Goal: Navigation & Orientation: Find specific page/section

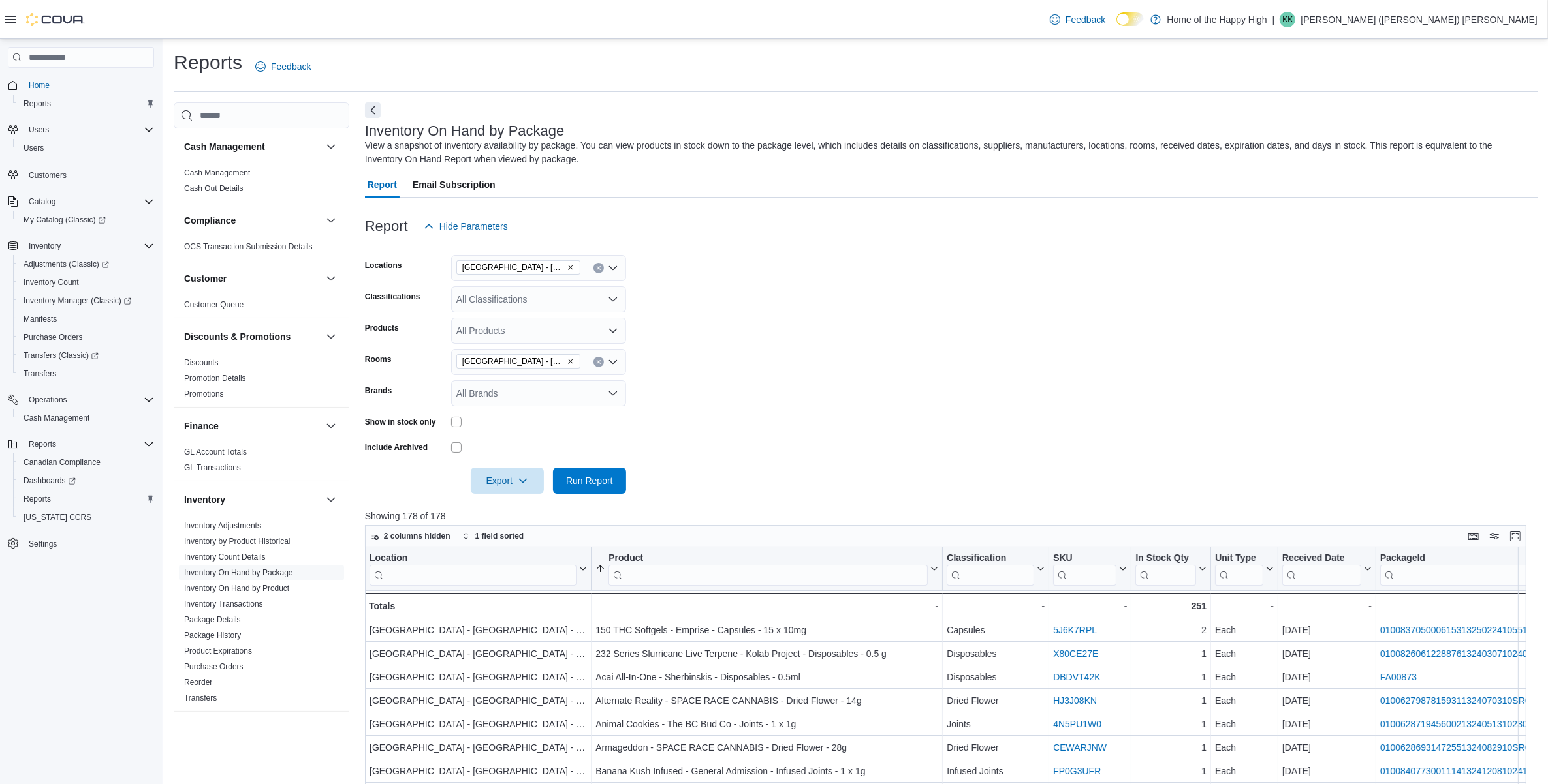
scroll to position [326, 0]
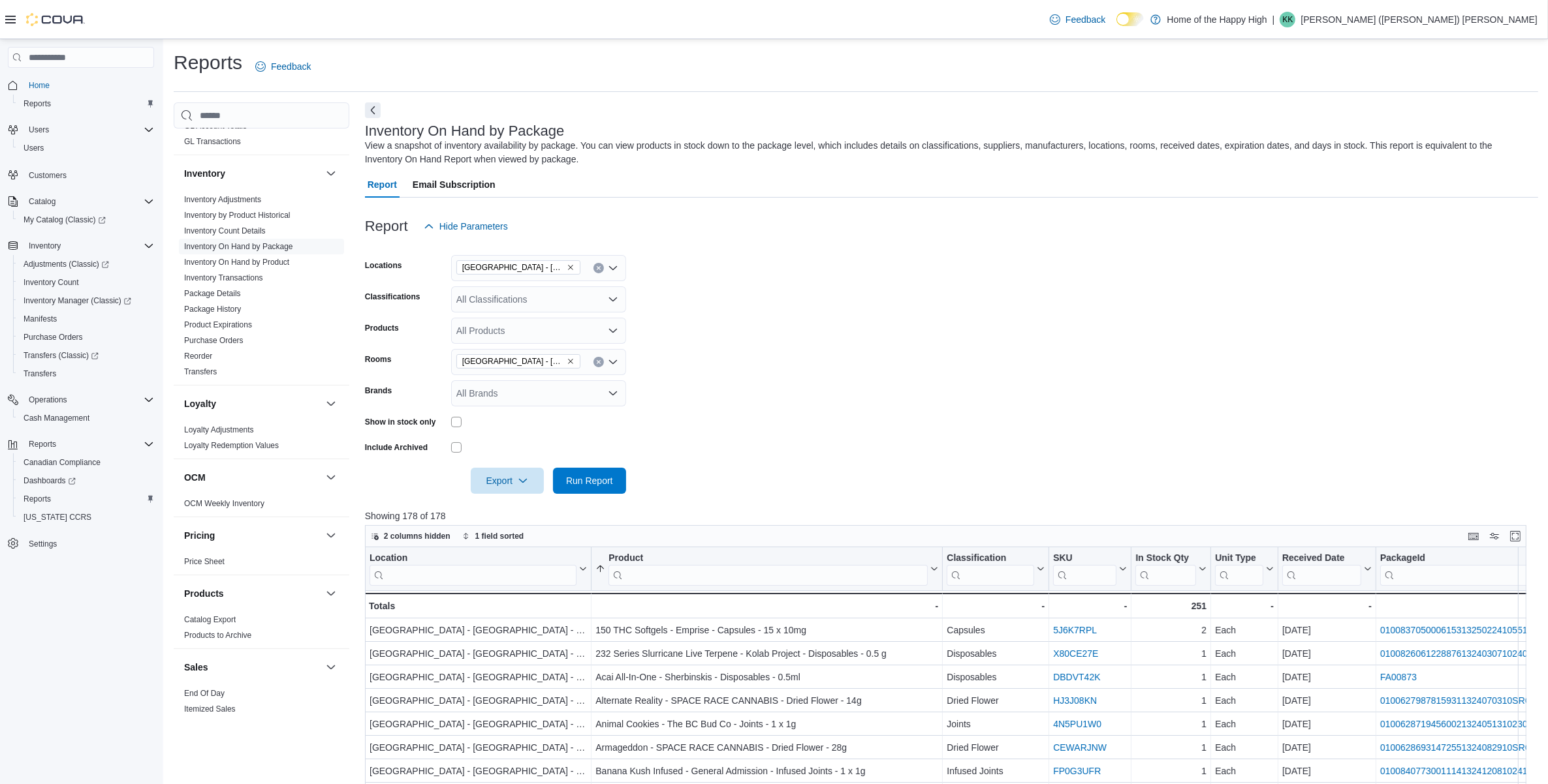
click at [1485, 10] on div "Feedback Dark Mode Home of the Happy High | KK [PERSON_NAME] ([PERSON_NAME]) [P…" at bounding box center [1291, 19] width 493 height 26
drag, startPoint x: 1485, startPoint y: 10, endPoint x: 1128, endPoint y: 41, distance: 358.3
click at [973, 34] on div "Feedback Dark Mode Home of the Happy High | KK [PERSON_NAME] ([PERSON_NAME]) [P…" at bounding box center [774, 19] width 1548 height 39
click at [1466, 26] on p "[PERSON_NAME] ([PERSON_NAME]) [PERSON_NAME]" at bounding box center [1419, 19] width 237 height 16
click at [1467, 136] on span "Sign Out" at bounding box center [1453, 132] width 35 height 13
